Goal: Find specific page/section: Find specific page/section

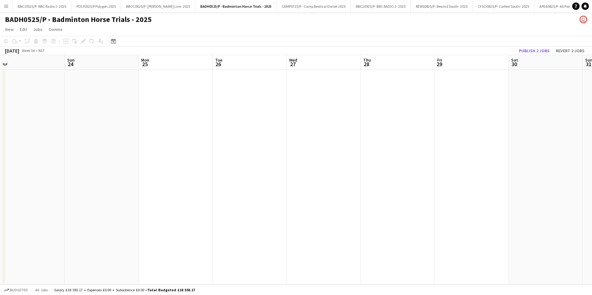
scroll to position [0, 218]
drag, startPoint x: 446, startPoint y: 178, endPoint x: 229, endPoint y: 174, distance: 217.6
click at [229, 174] on app-calendar-viewport "Wed 20 Thu 21 Fri 22 Sat 23 Sun 24 Mon 25 Tue 26 Wed 27 Thu 28 Fri 29 Sat 30 Su…" at bounding box center [296, 170] width 592 height 230
click at [10, 5] on button "Menu" at bounding box center [6, 6] width 12 height 12
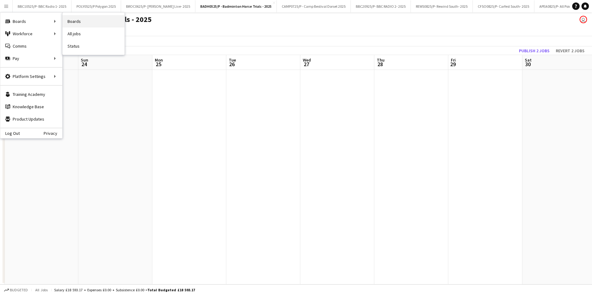
click at [76, 20] on link "Boards" at bounding box center [94, 21] width 62 height 12
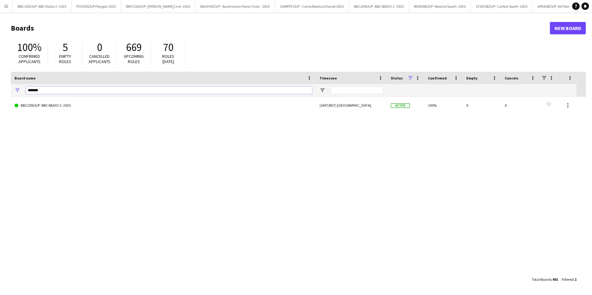
click at [46, 89] on input "*******" at bounding box center [169, 90] width 286 height 7
type input "*******"
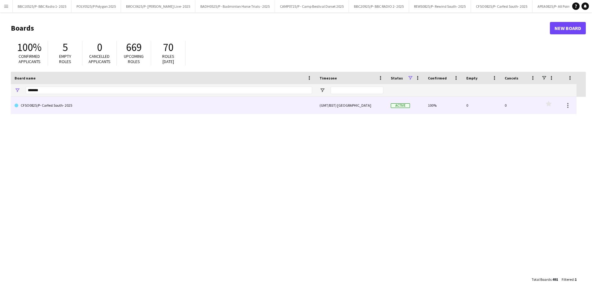
click at [74, 108] on link "CFSO0825/P- Carfest South- 2025" at bounding box center [163, 105] width 297 height 17
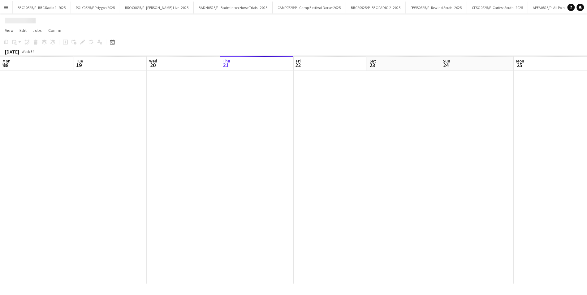
scroll to position [0, 148]
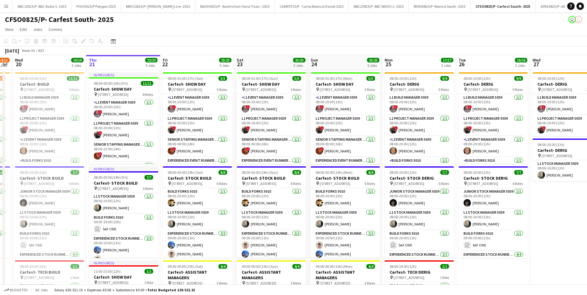
drag, startPoint x: 200, startPoint y: 61, endPoint x: 212, endPoint y: 60, distance: 12.7
click at [212, 60] on app-calendar-viewport "Mon 18 9/11 2 Jobs Tue 19 14/15 2 Jobs Wed 20 19/19 3 Jobs Thu 21 22/22 5 Jobs …" at bounding box center [293, 279] width 587 height 449
